Goal: Navigation & Orientation: Find specific page/section

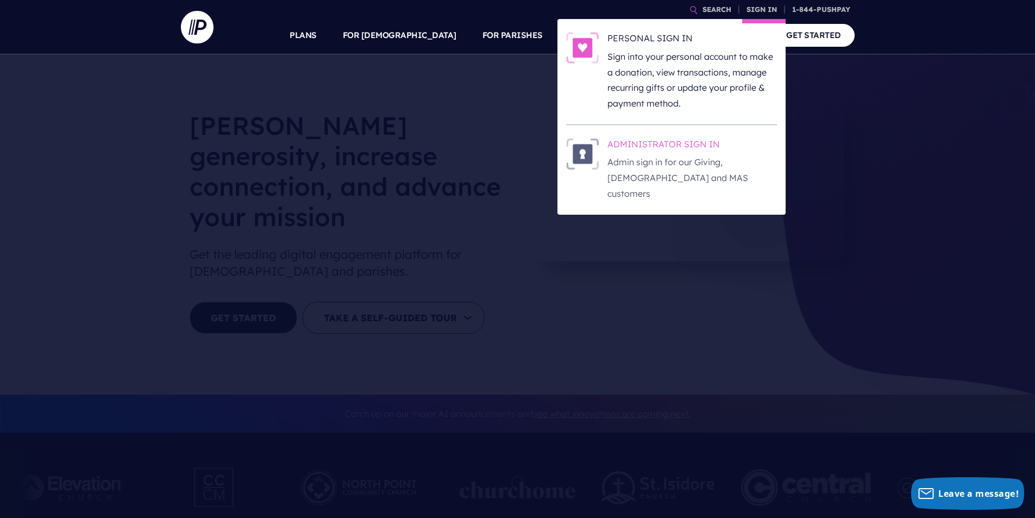
click at [634, 162] on p "Admin sign in for our Giving, [DEMOGRAPHIC_DATA] and MAS customers" at bounding box center [693, 177] width 170 height 47
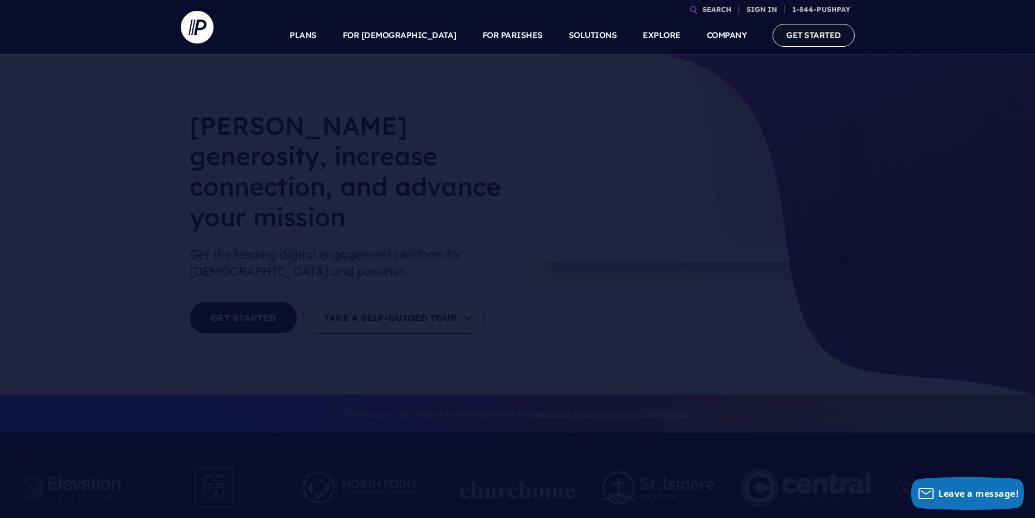
click at [808, 42] on link "GET STARTED" at bounding box center [814, 35] width 82 height 22
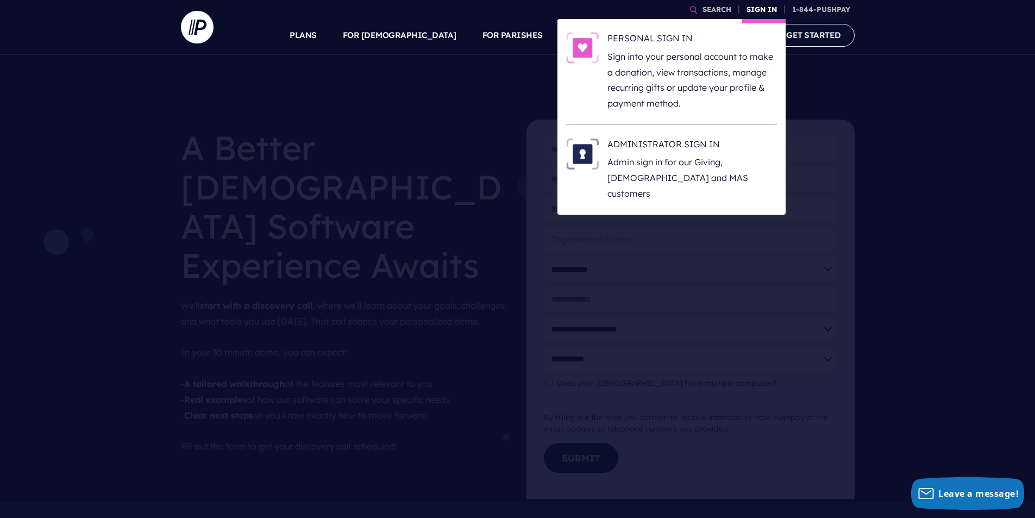
click at [753, 7] on link "SIGN IN" at bounding box center [761, 9] width 39 height 19
click at [668, 153] on h6 "ADMINISTRATOR SIGN IN" at bounding box center [693, 146] width 170 height 16
